Goal: Check status: Check status

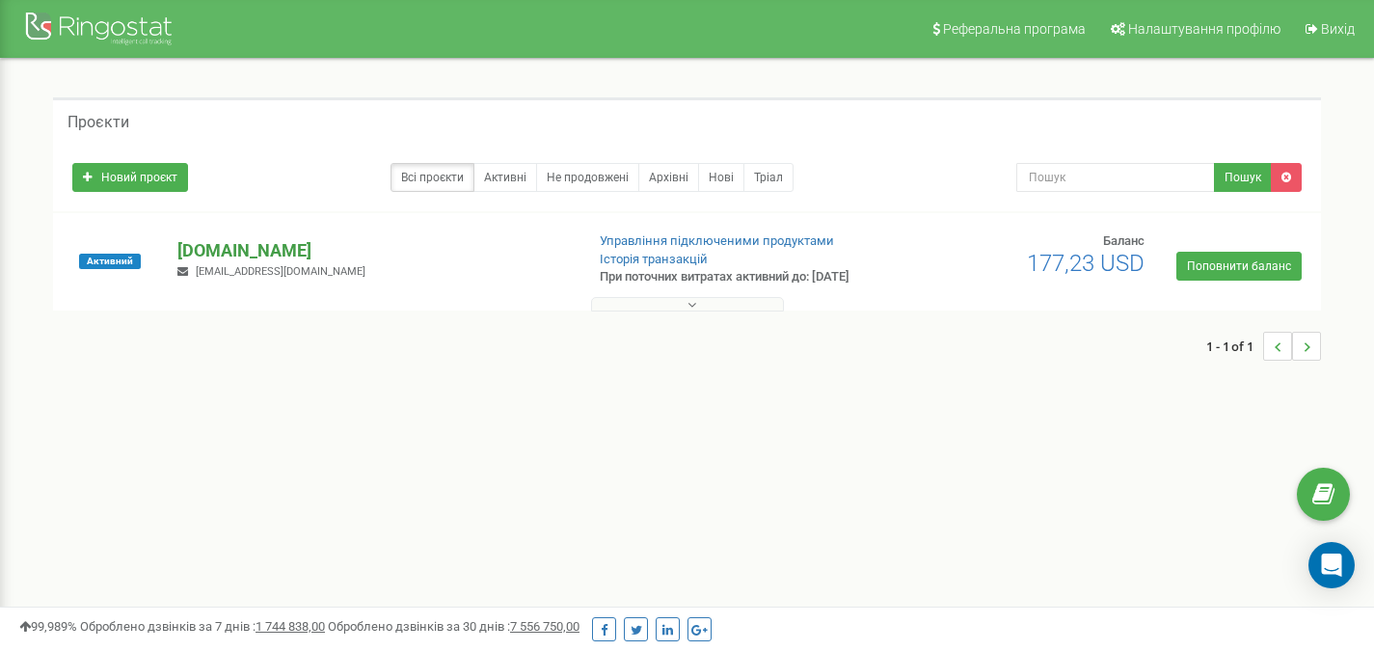
click at [248, 253] on p "[DOMAIN_NAME]" at bounding box center [372, 250] width 391 height 25
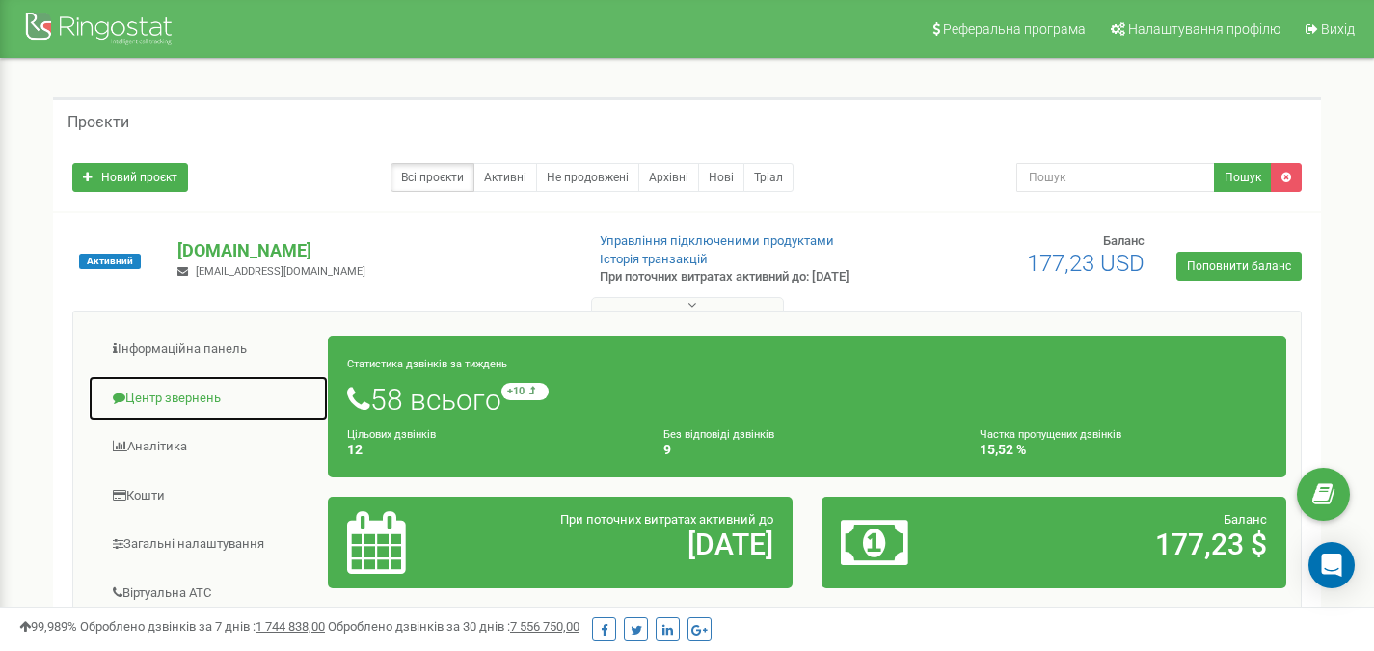
click at [192, 397] on link "Центр звернень" at bounding box center [208, 398] width 241 height 47
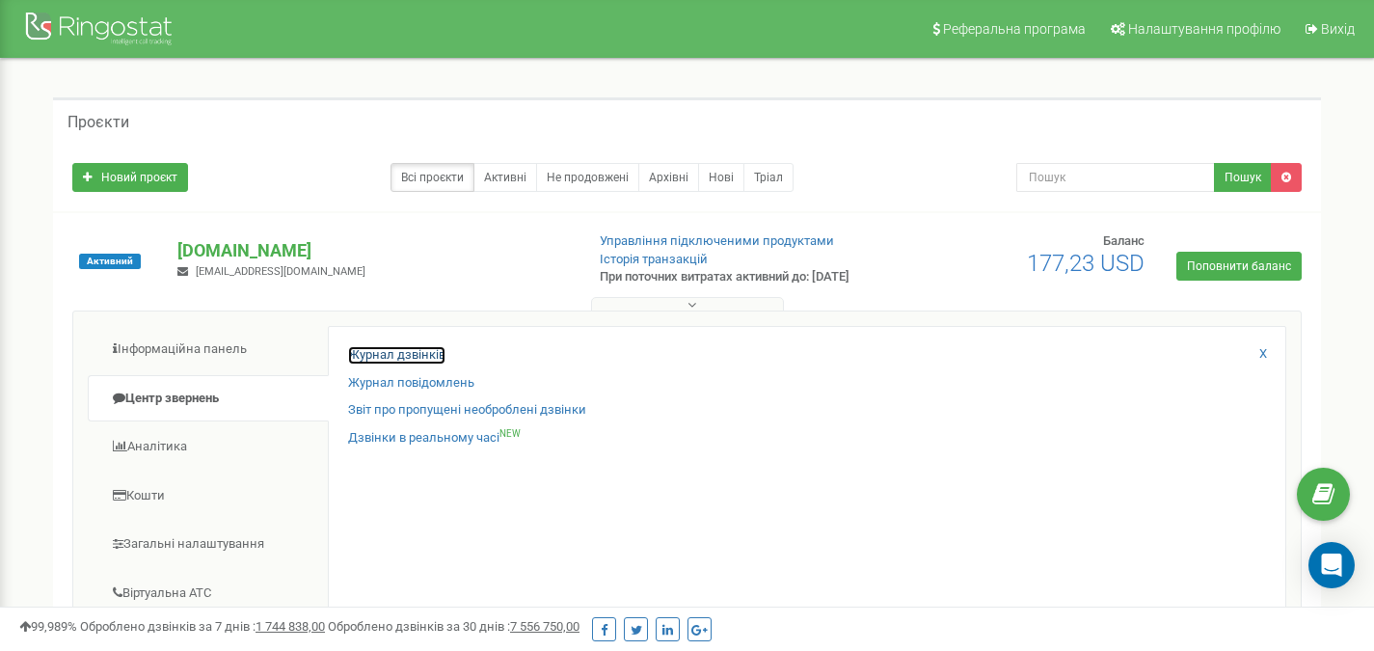
click at [419, 354] on link "Журнал дзвінків" at bounding box center [396, 355] width 97 height 18
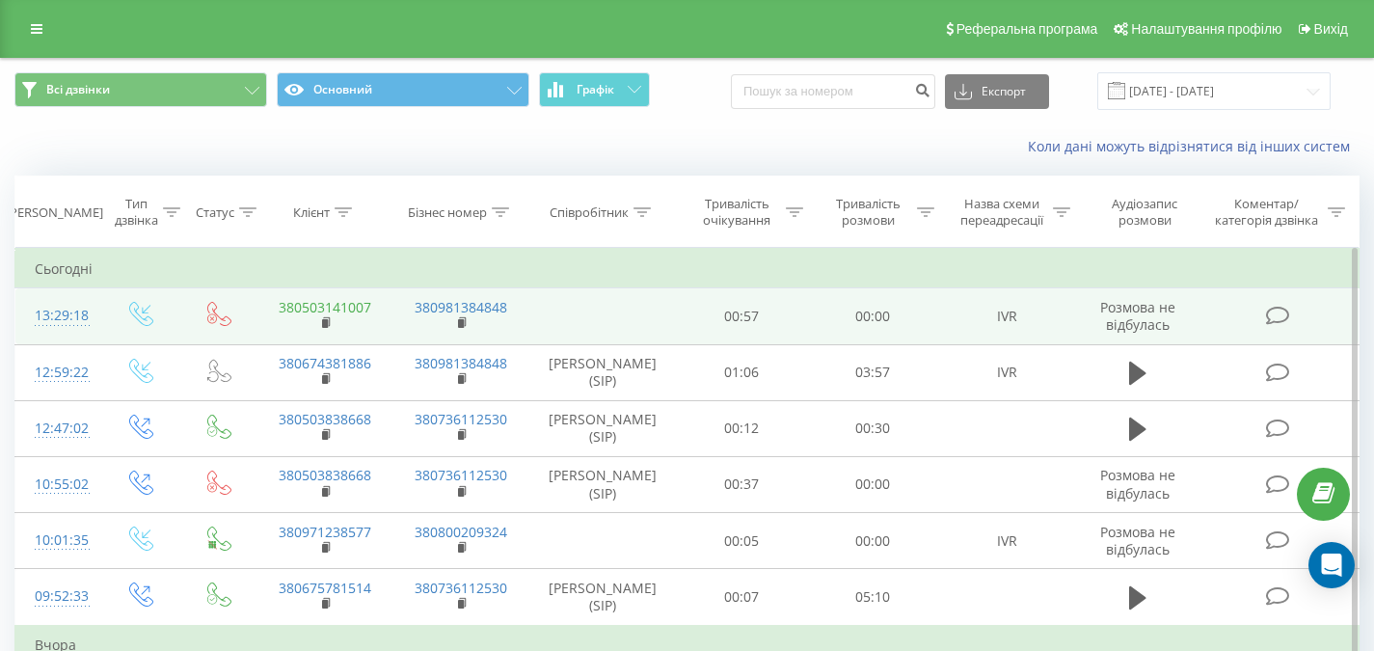
click at [353, 308] on link "380503141007" at bounding box center [325, 307] width 93 height 18
